Goal: Information Seeking & Learning: Learn about a topic

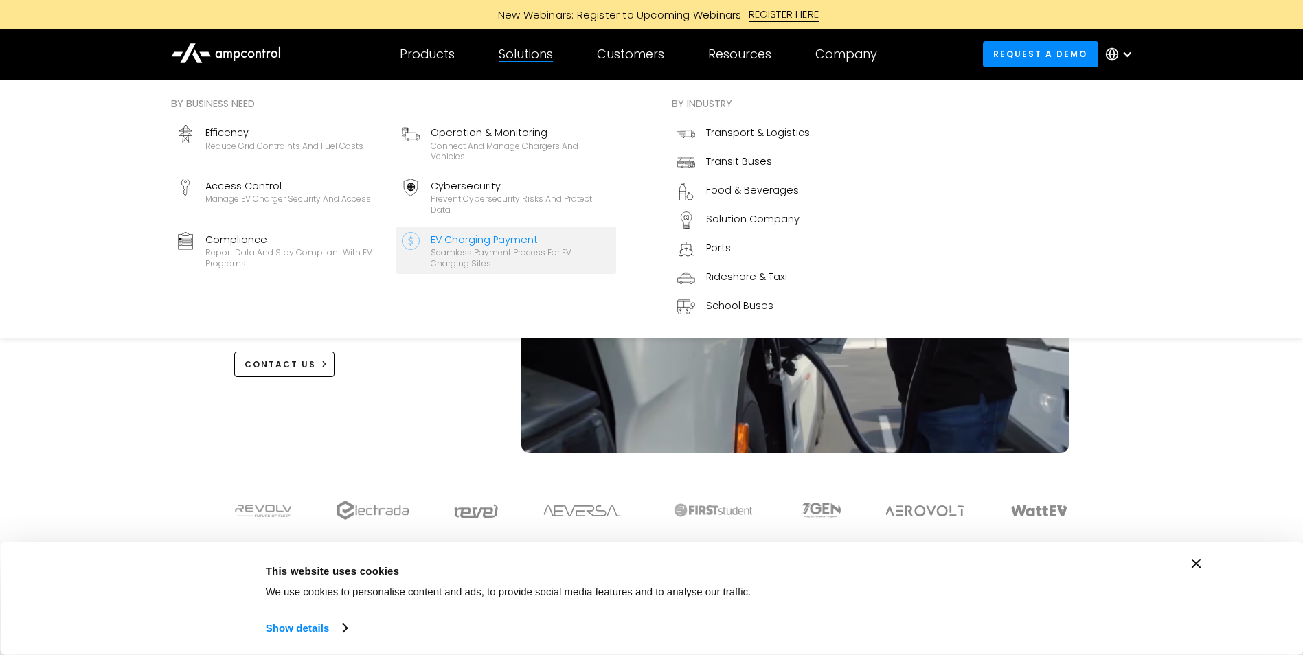
click at [482, 240] on div "EV Charging Payment" at bounding box center [521, 239] width 180 height 15
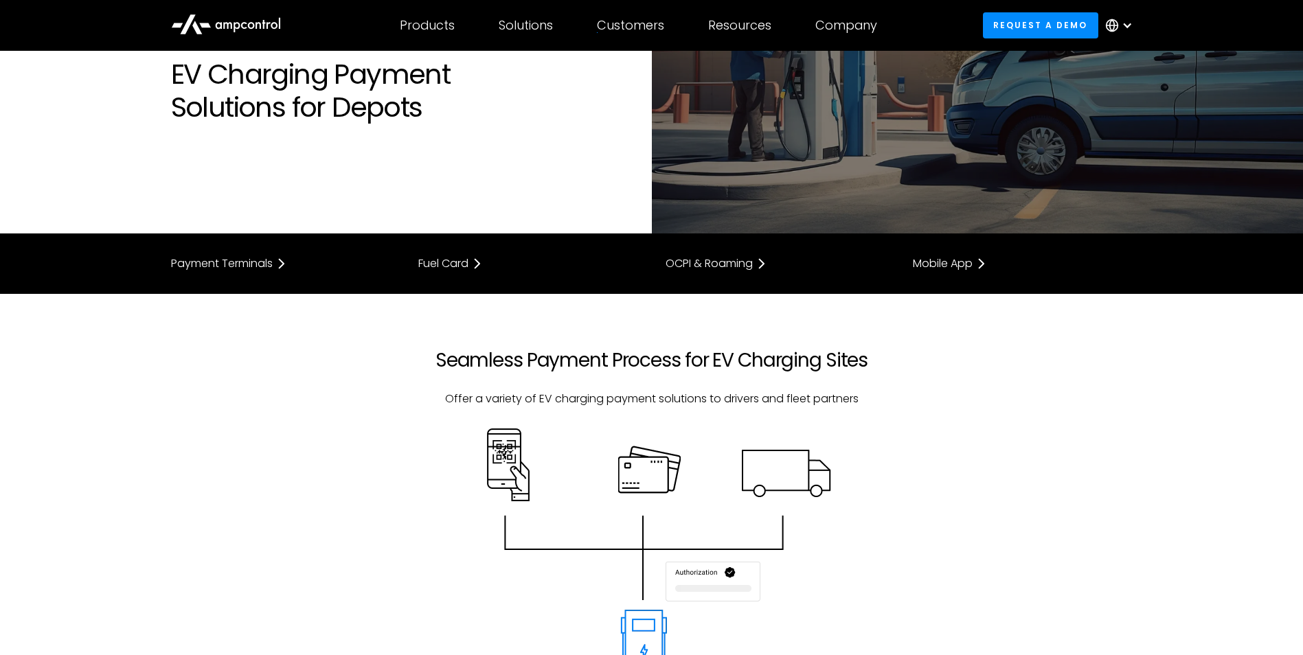
scroll to position [69, 0]
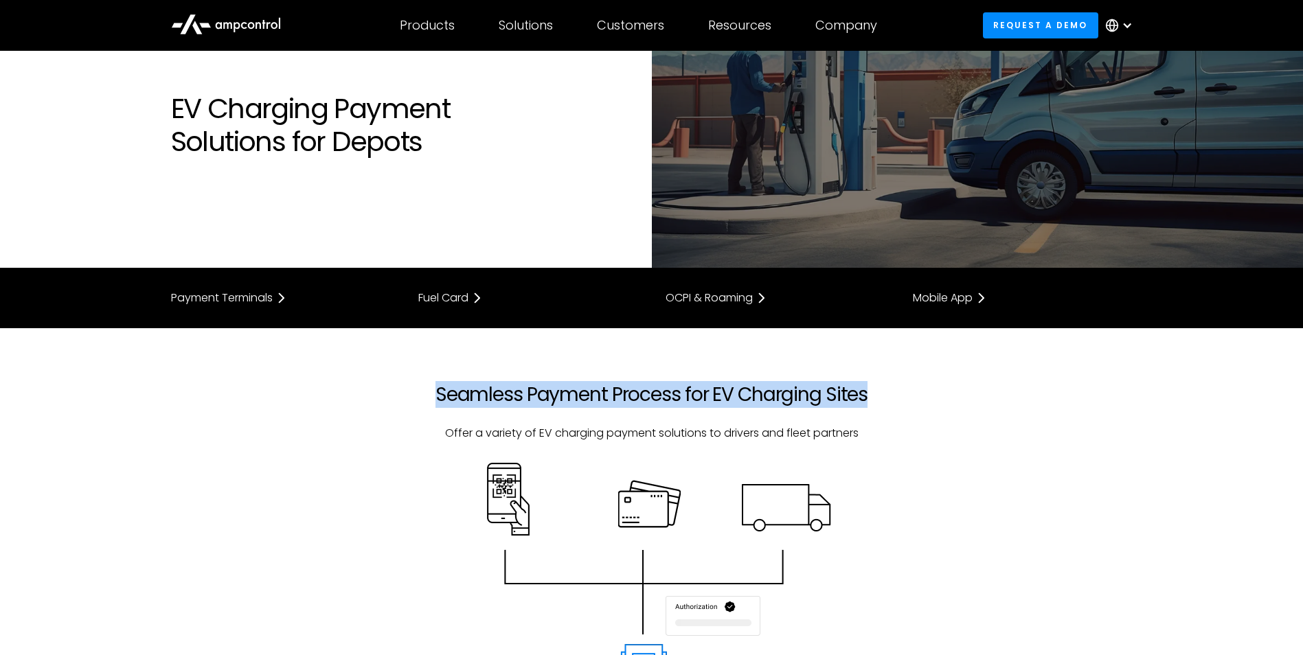
drag, startPoint x: 409, startPoint y: 403, endPoint x: 871, endPoint y: 394, distance: 462.4
click at [871, 394] on div "Seamless Payment Process for EV Charging Sites Offer a variety of EV charging p…" at bounding box center [652, 423] width 495 height 80
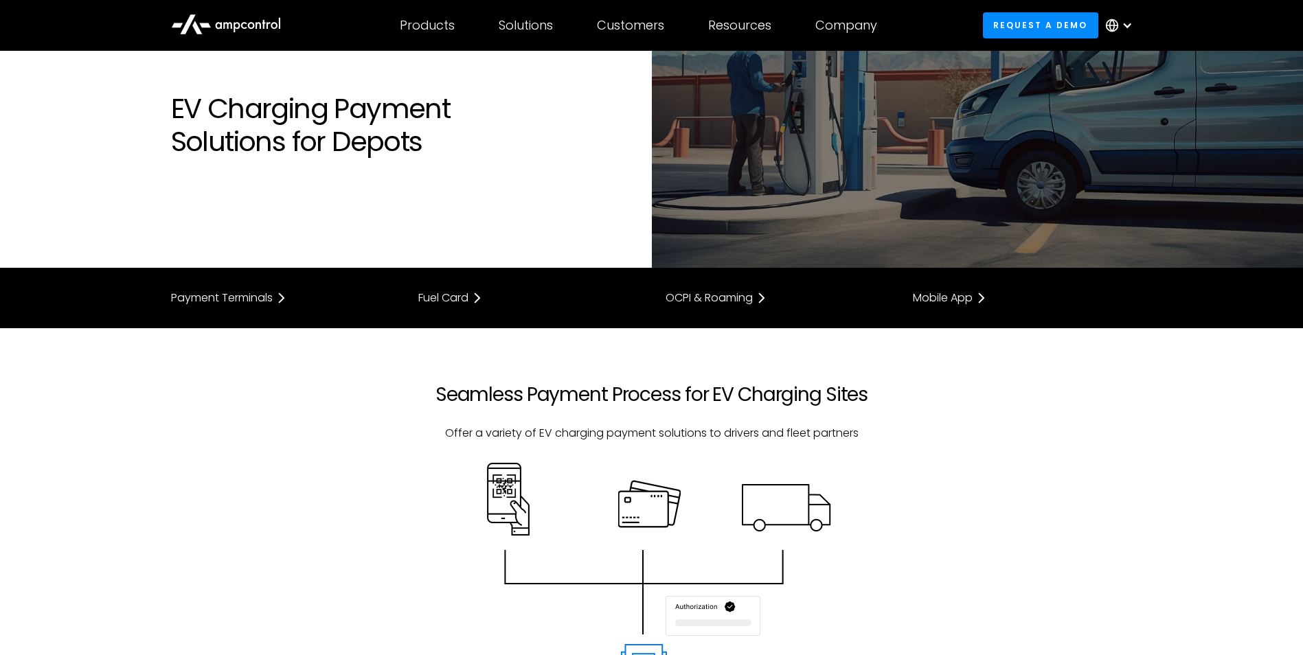
drag, startPoint x: 871, startPoint y: 394, endPoint x: 934, endPoint y: 438, distance: 76.6
click at [949, 434] on div "Seamless Payment Process for EV Charging Sites Offer a variety of EV charging p…" at bounding box center [651, 436] width 989 height 107
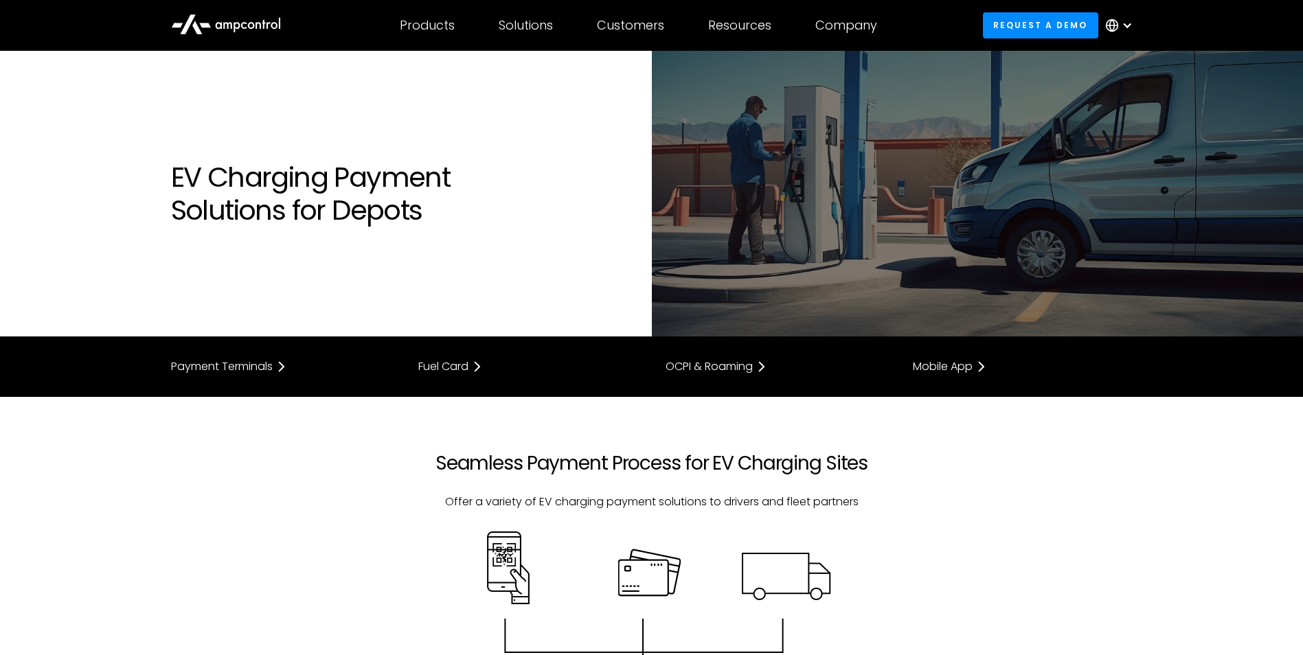
click at [253, 34] on icon at bounding box center [226, 23] width 110 height 33
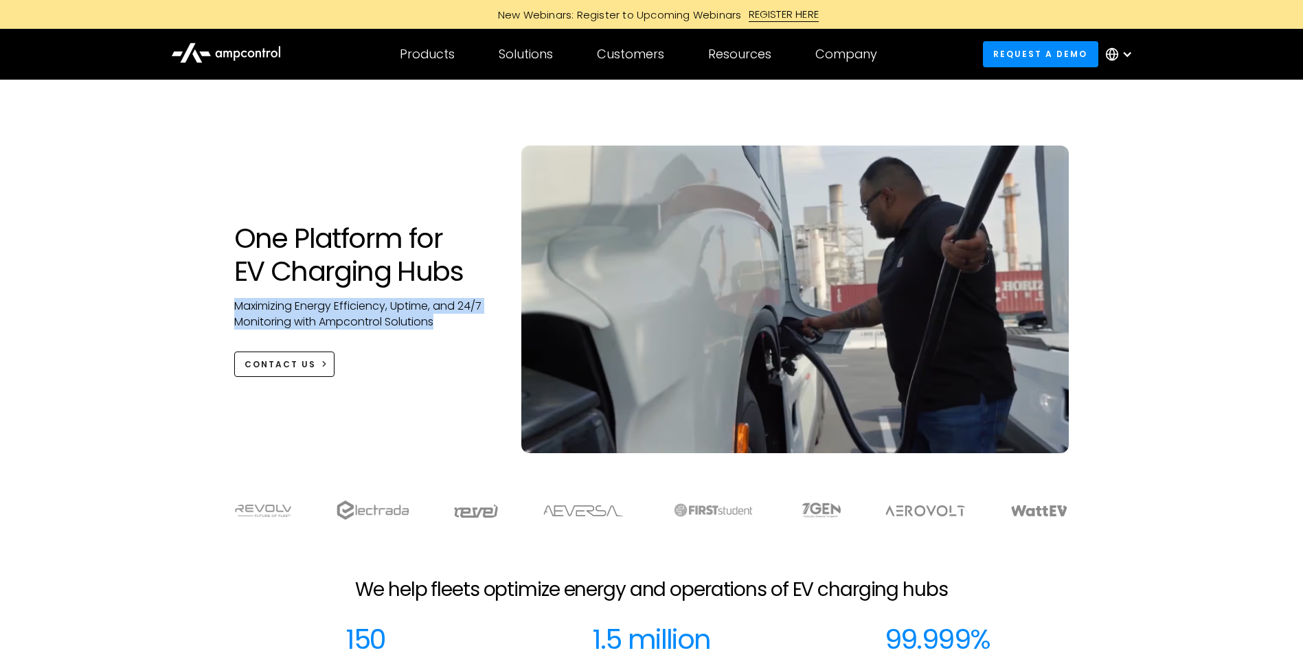
drag, startPoint x: 234, startPoint y: 306, endPoint x: 475, endPoint y: 320, distance: 242.2
click at [475, 320] on p "Maximizing Energy Efficiency, Uptime, and 24/7 Monitoring with Ampcontrol Solut…" at bounding box center [364, 314] width 260 height 31
copy p "Maximizing Energy Efficiency, Uptime, and 24/7 Monitoring with Ampcontrol Solut…"
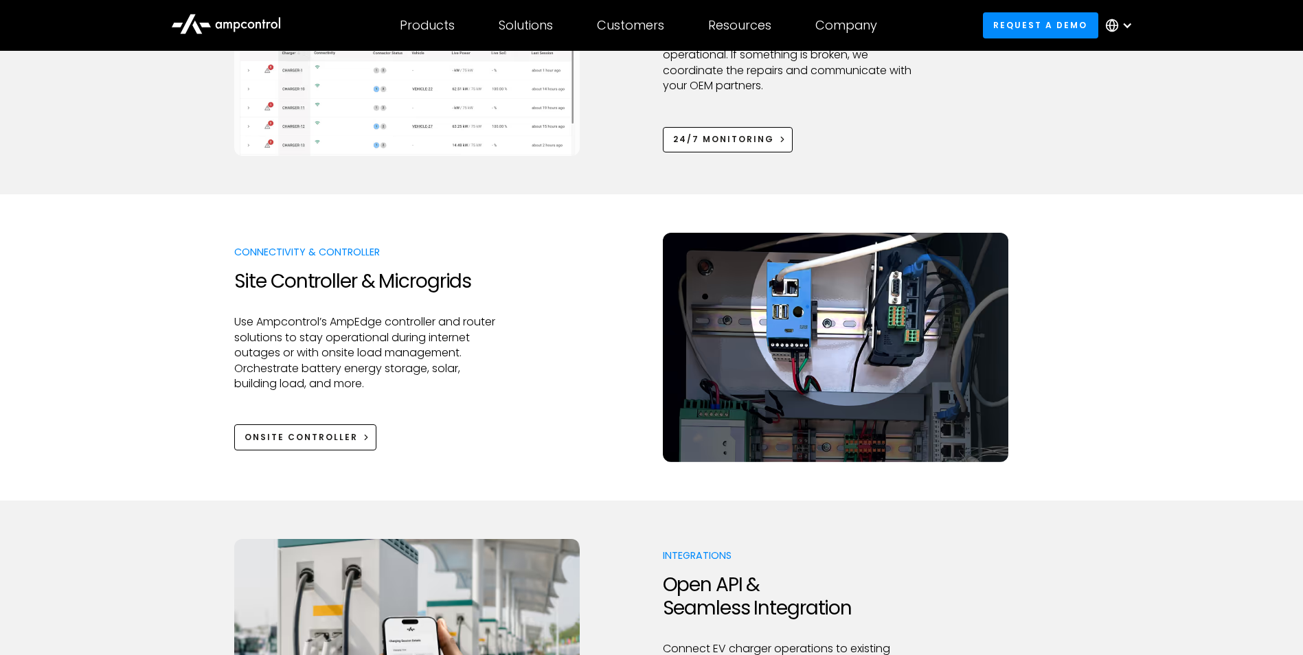
scroll to position [1374, 0]
